Goal: Information Seeking & Learning: Check status

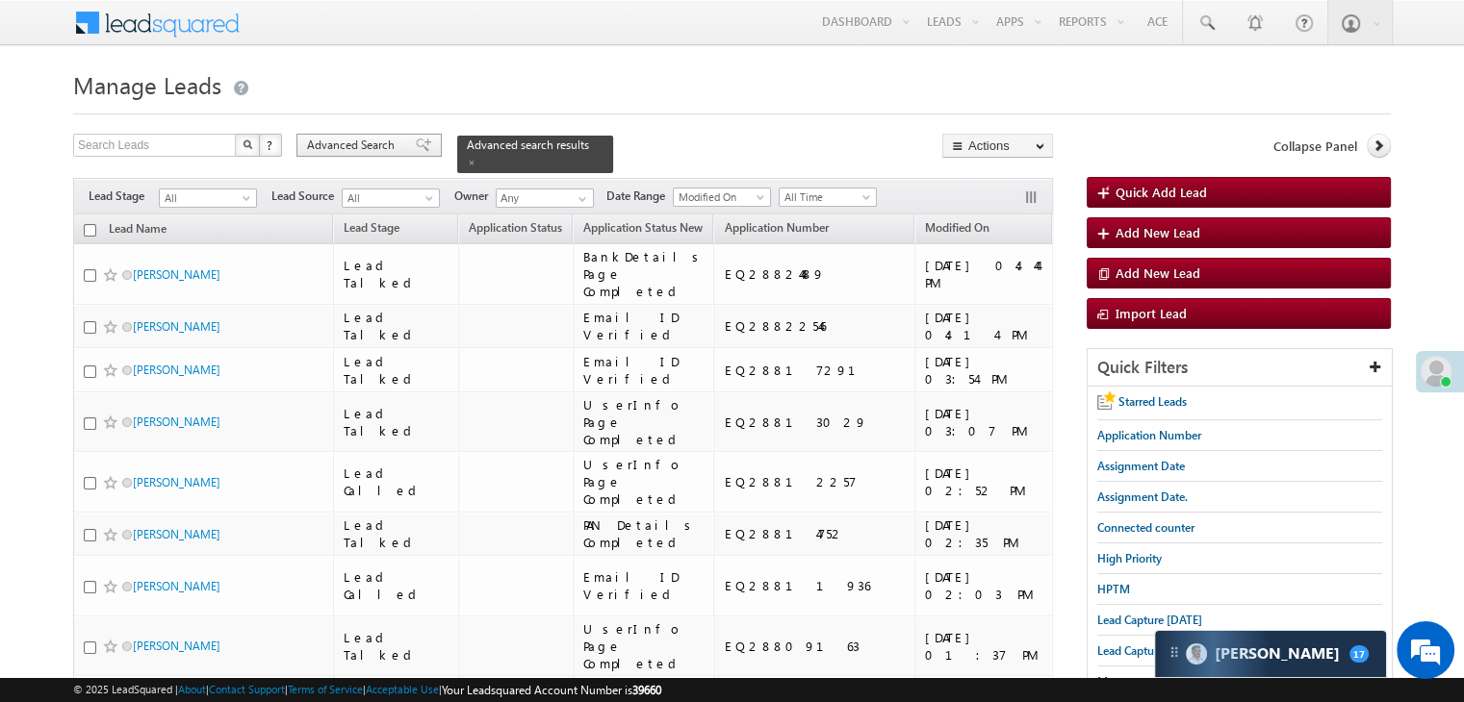
click at [348, 142] on span "Advanced Search" at bounding box center [353, 145] width 93 height 17
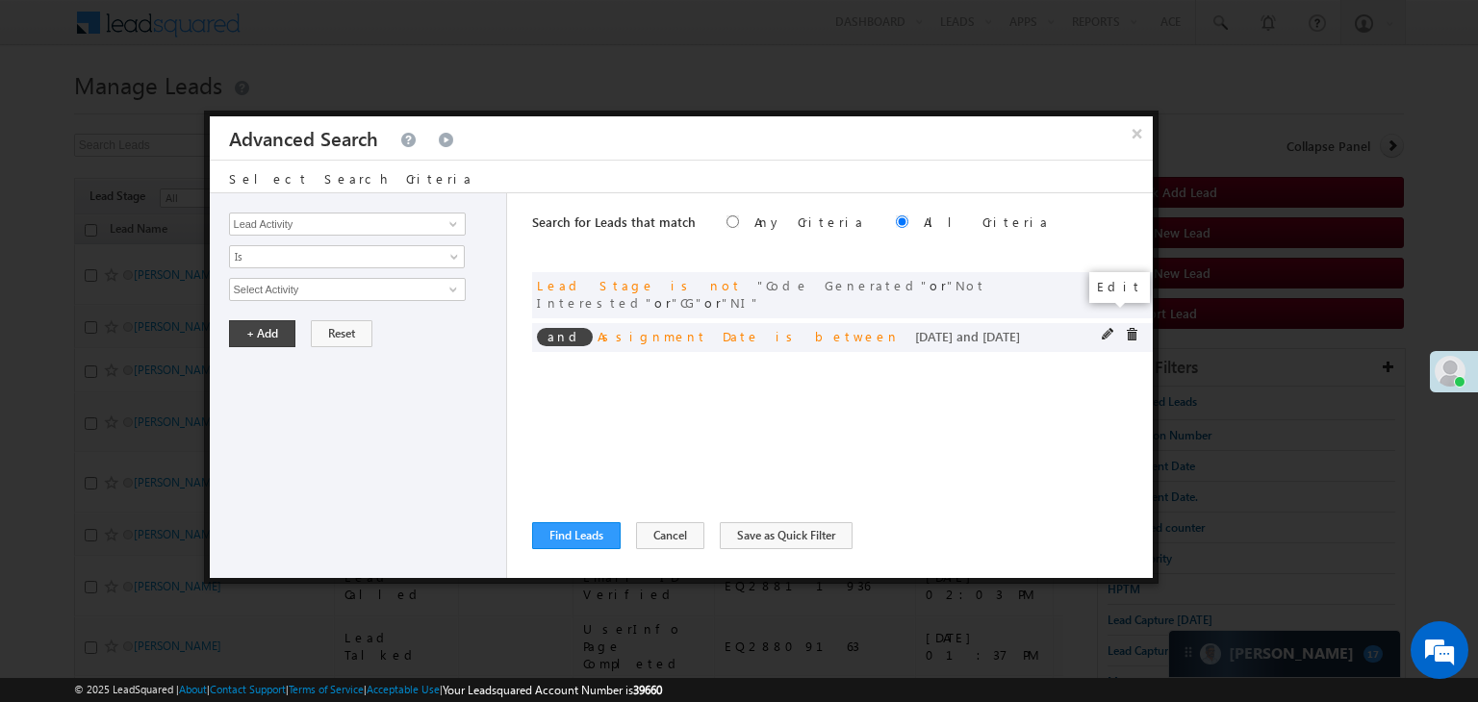
click at [1107, 328] on span at bounding box center [1108, 334] width 13 height 13
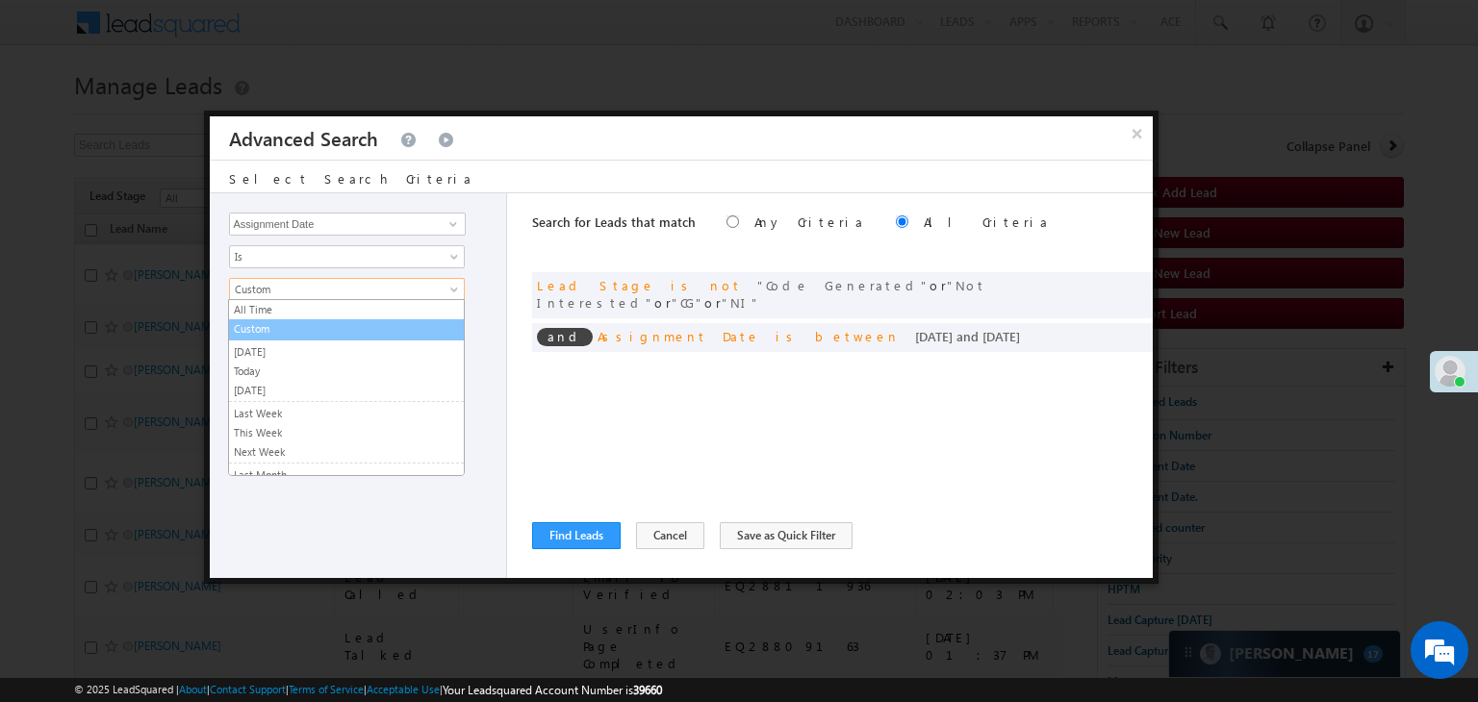
click at [307, 321] on link "Custom" at bounding box center [346, 328] width 235 height 17
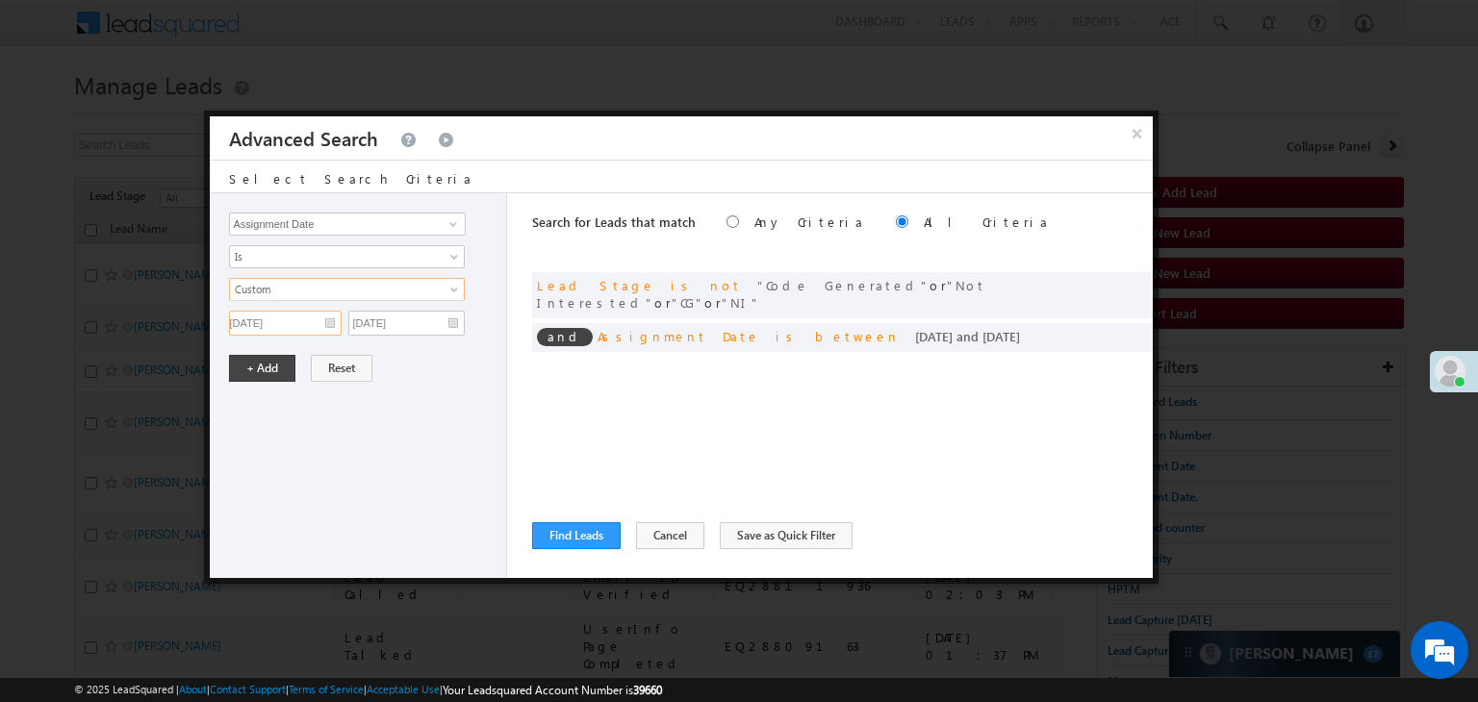
click at [307, 311] on input "[DATE]" at bounding box center [285, 323] width 113 height 25
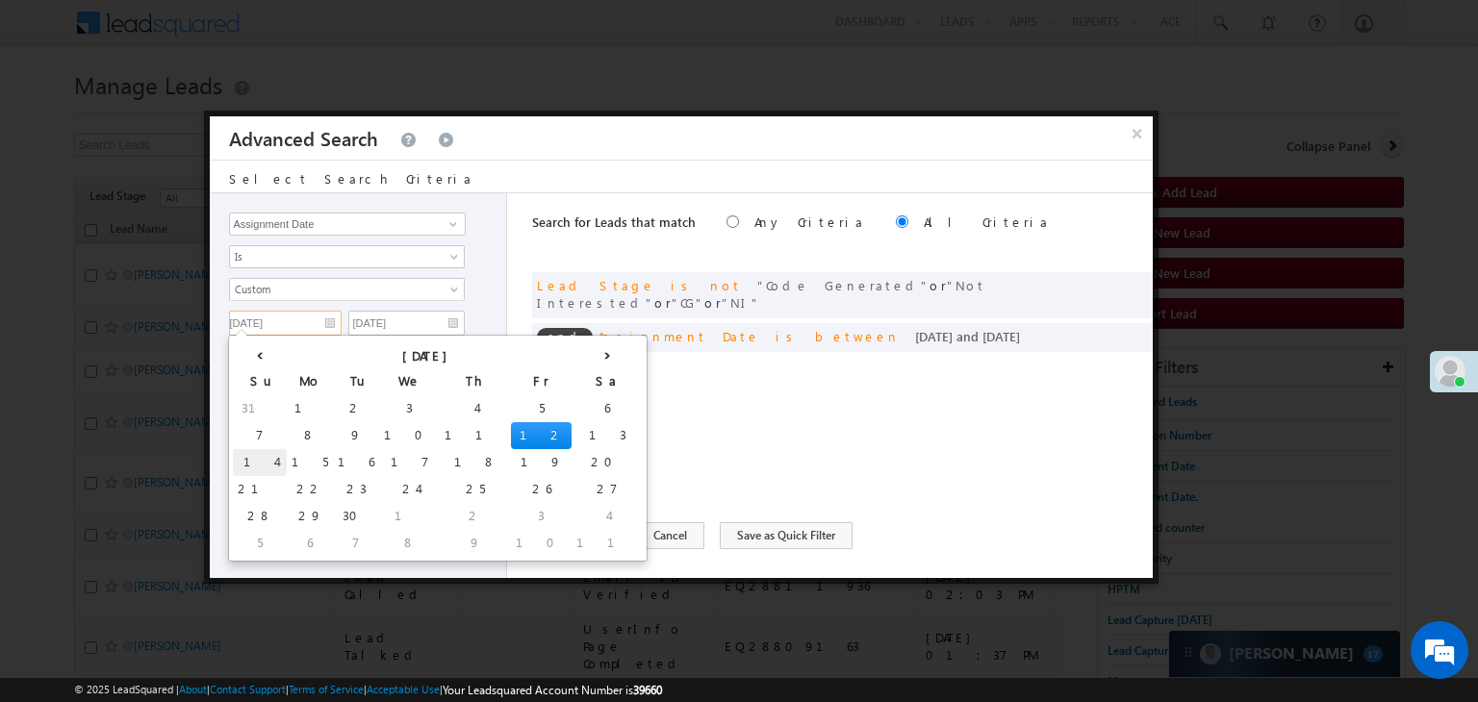
click at [252, 456] on td "14" at bounding box center [260, 462] width 54 height 27
type input "[DATE]"
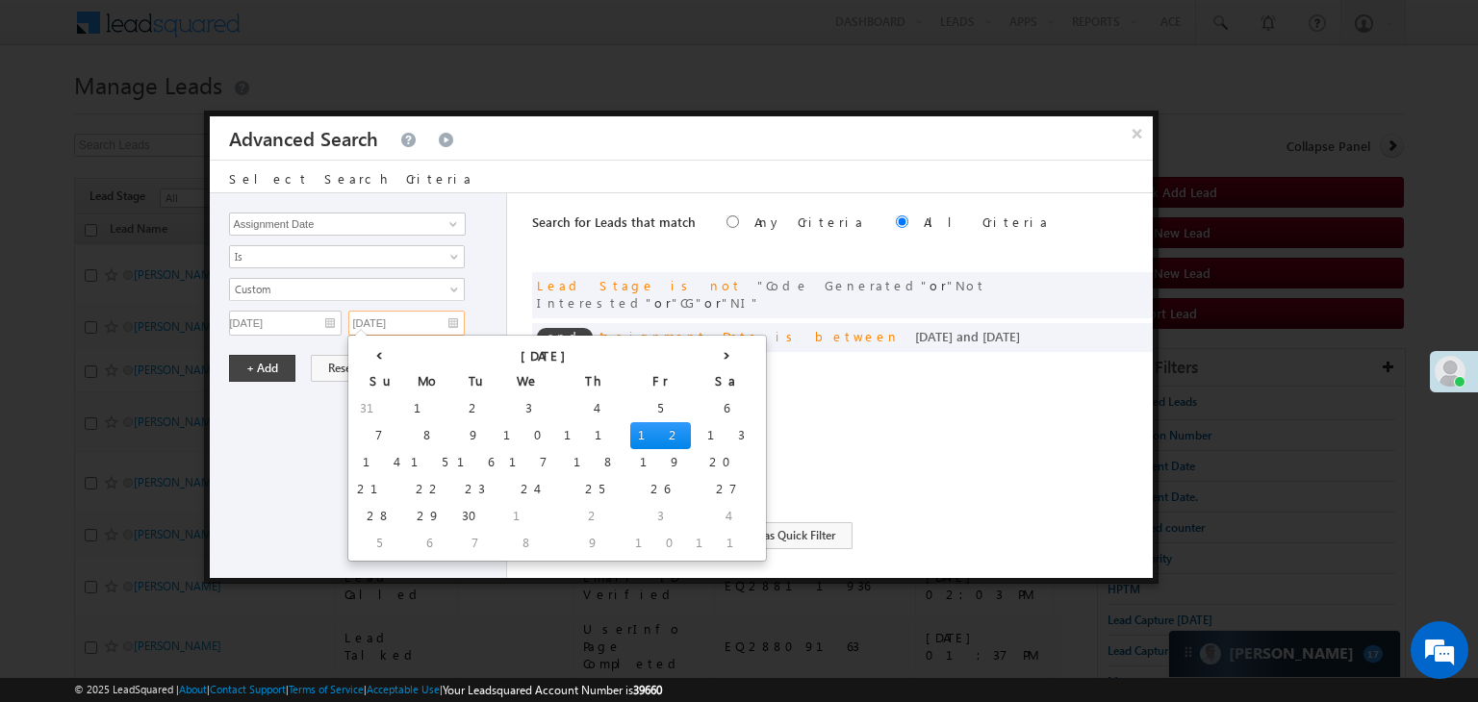
click at [457, 320] on input "[DATE]" at bounding box center [406, 323] width 116 height 25
click at [374, 463] on td "14" at bounding box center [379, 462] width 54 height 27
type input "[DATE]"
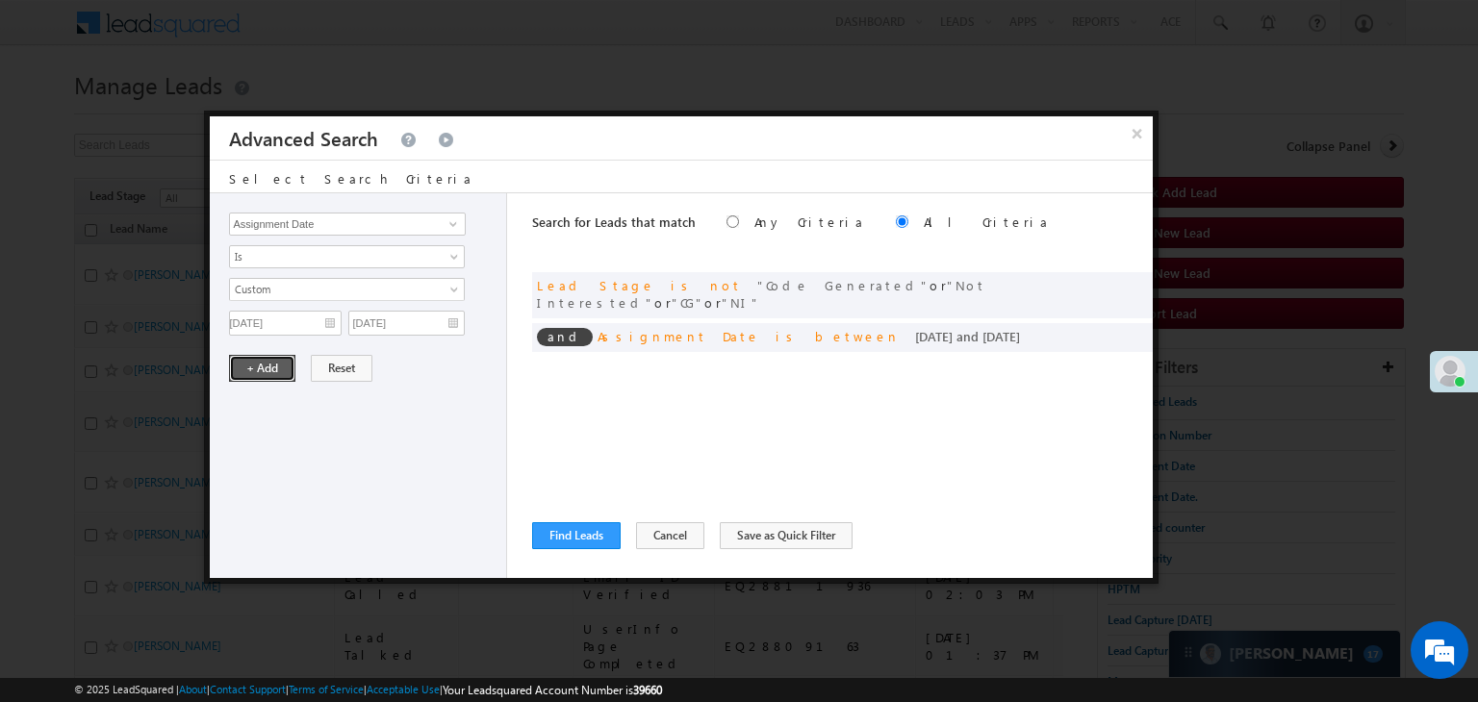
click at [278, 363] on button "+ Add" at bounding box center [262, 368] width 66 height 27
click at [569, 536] on button "Find Leads" at bounding box center [576, 536] width 89 height 27
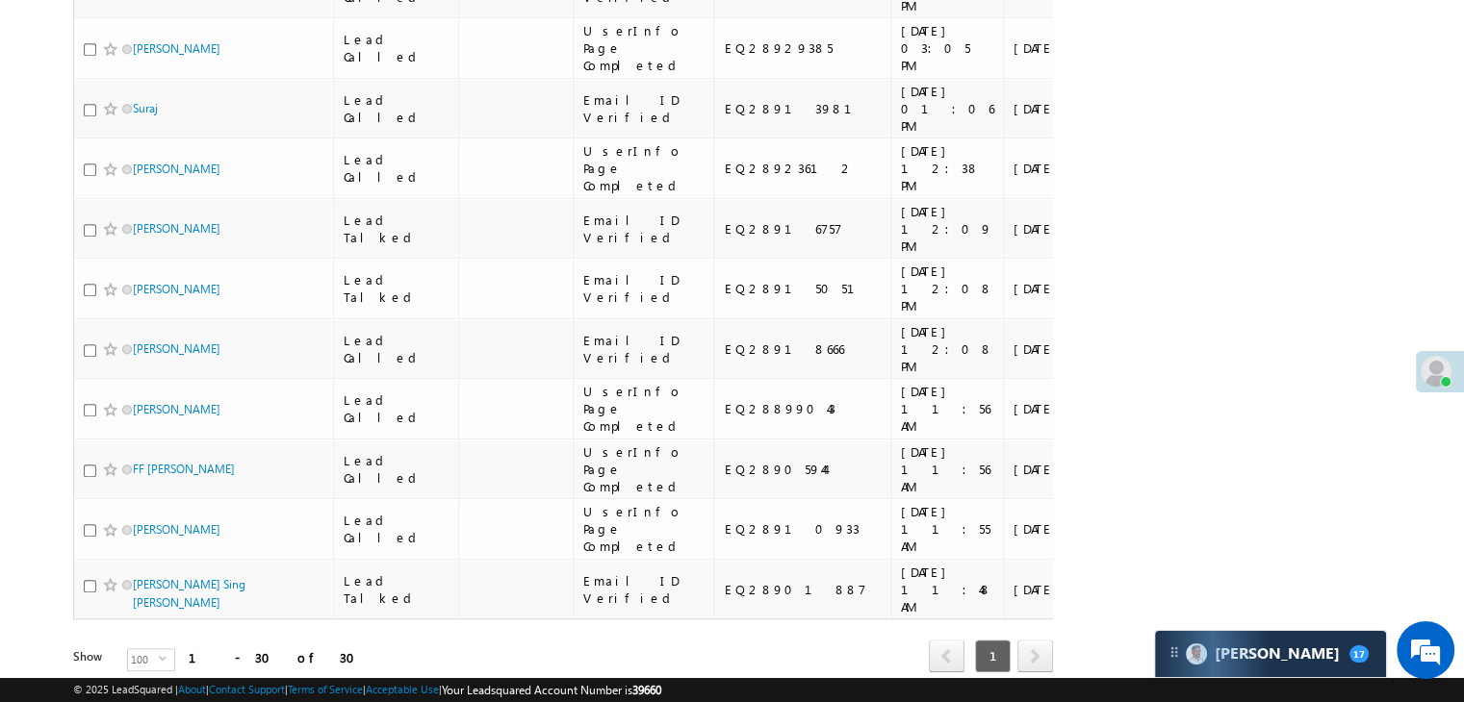
scroll to position [1636, 0]
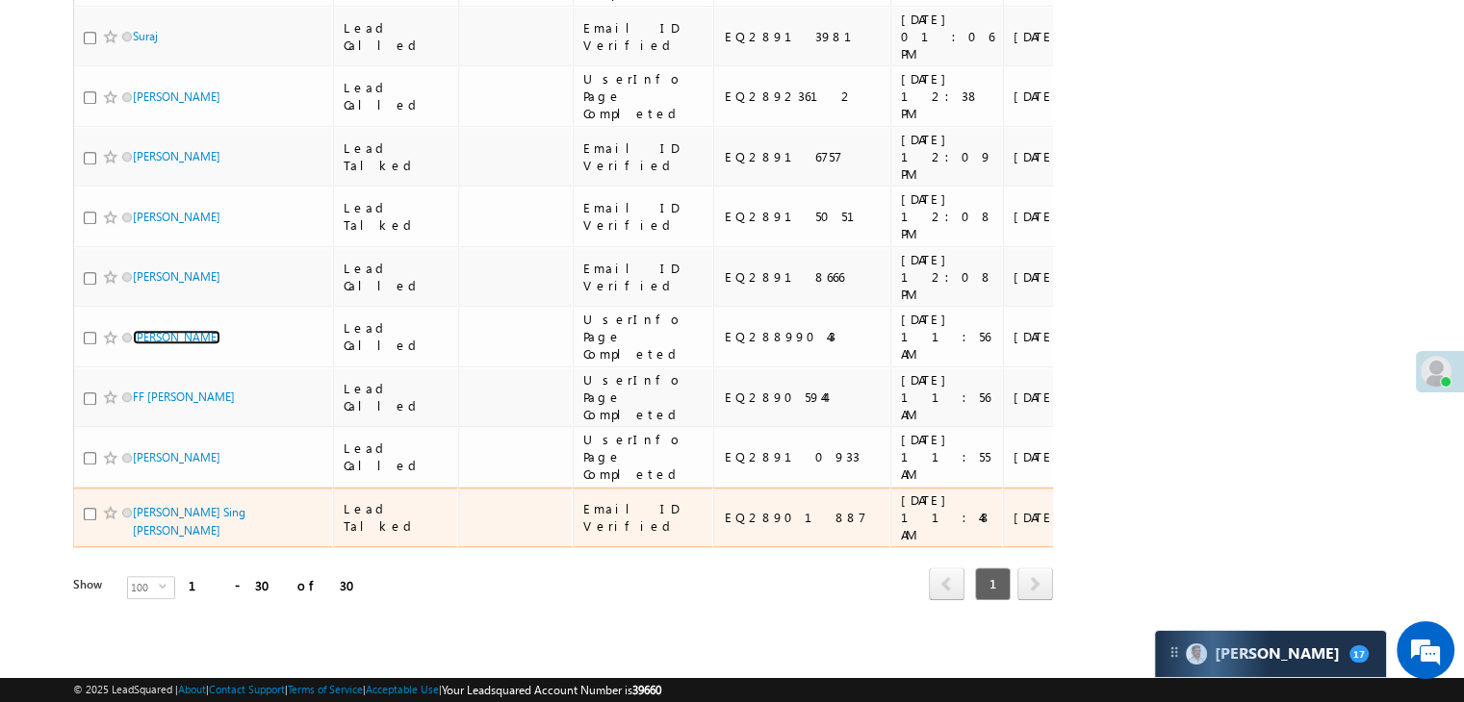
scroll to position [3050, 0]
